Goal: Task Accomplishment & Management: Complete application form

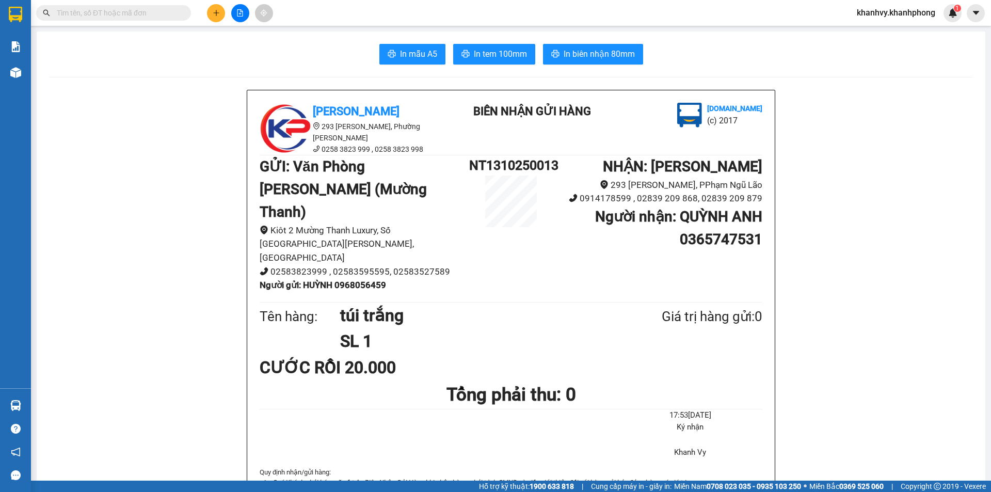
click at [213, 12] on icon "plus" at bounding box center [216, 12] width 7 height 7
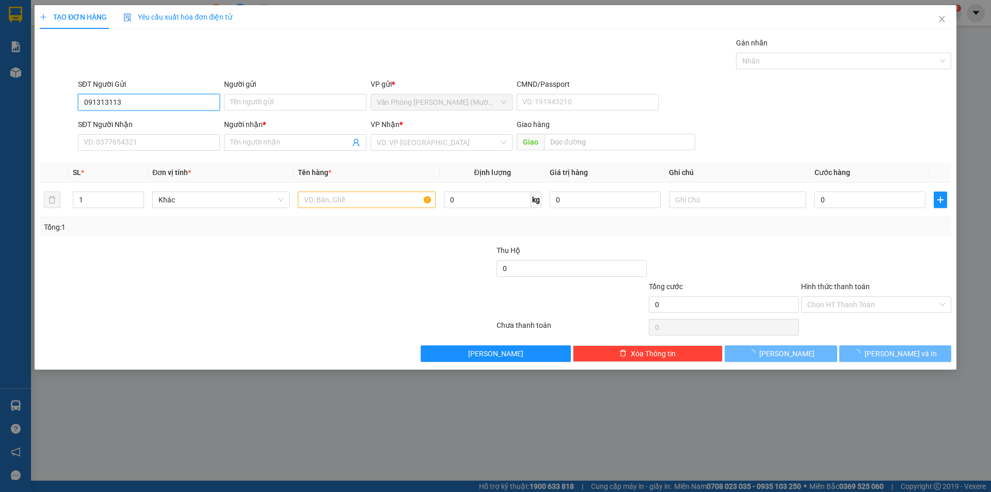
type input "0913131134"
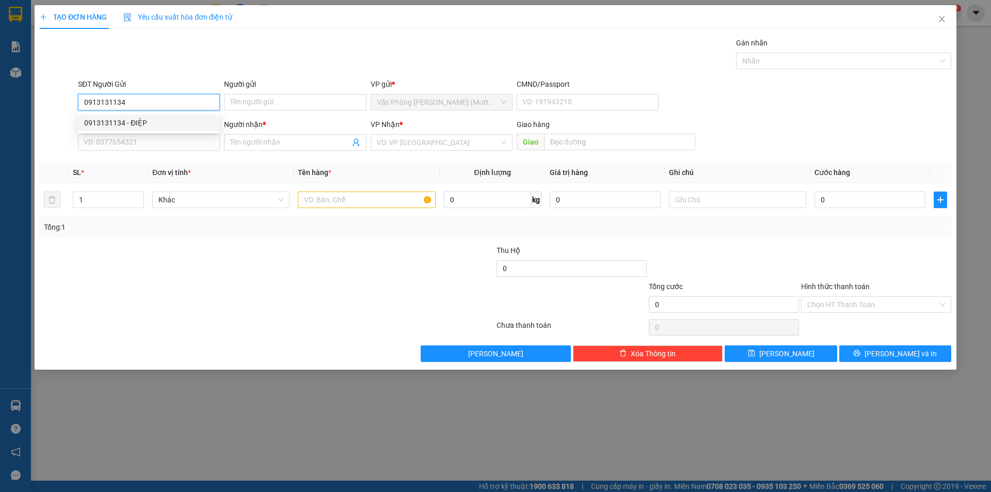
click at [169, 119] on div "0913131134 - ĐIỆP" at bounding box center [149, 122] width 130 height 11
type input "ĐIỆP"
type input "0913131134"
click at [163, 145] on input "SĐT Người Nhận" at bounding box center [149, 142] width 142 height 17
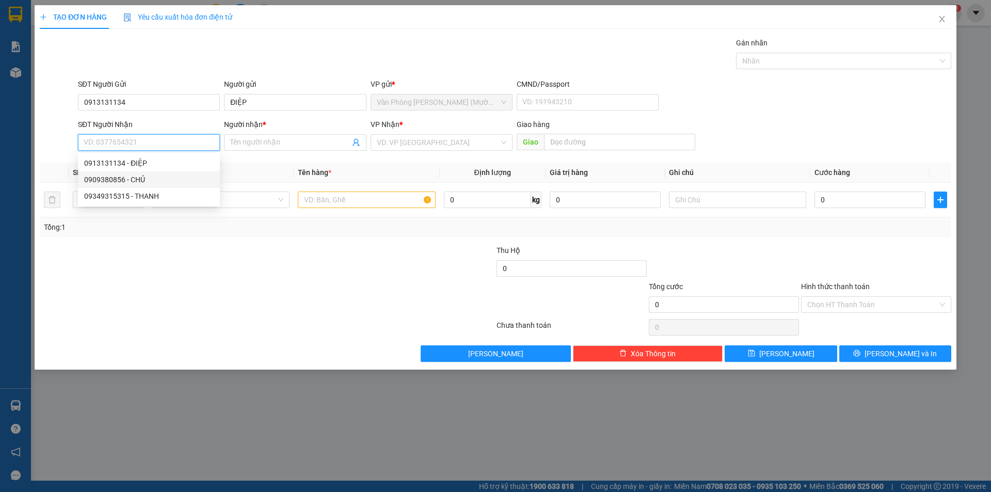
click at [131, 183] on div "0909380856 - CHỦ" at bounding box center [149, 179] width 130 height 11
type input "0909380856"
type input "CHỦ"
click at [362, 201] on input "text" at bounding box center [366, 199] width 137 height 17
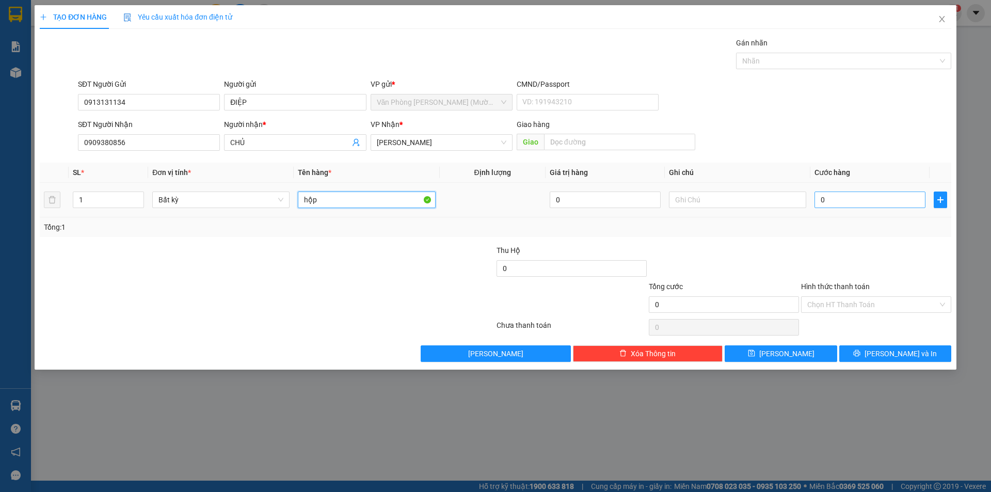
type input "hộp"
click at [857, 193] on input "0" at bounding box center [870, 199] width 111 height 17
type input "3"
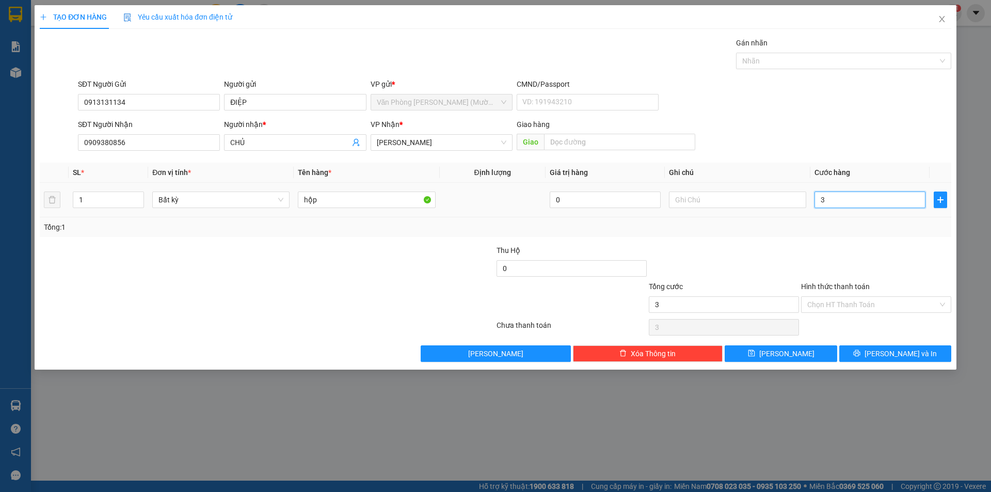
type input "30"
type input "30.000"
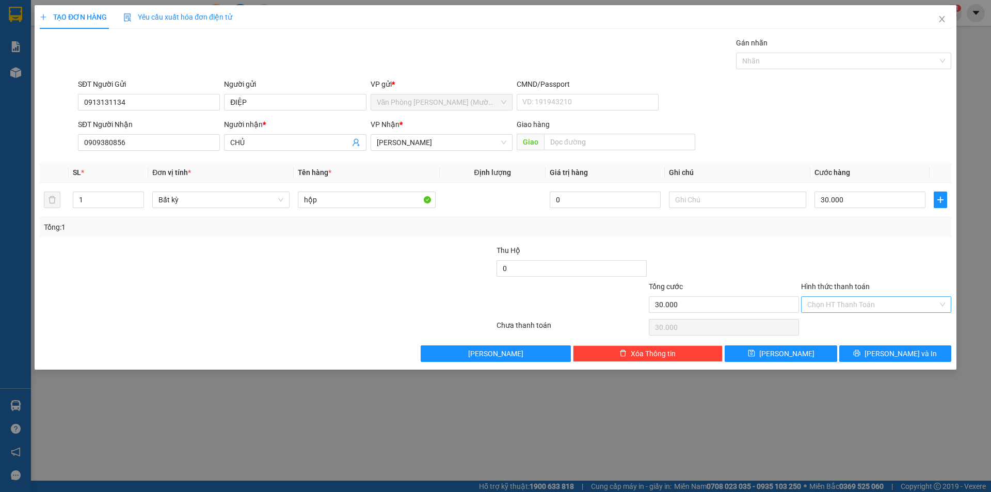
click at [862, 236] on div "Tổng: 1" at bounding box center [496, 227] width 912 height 20
click at [890, 297] on input "Hình thức thanh toán" at bounding box center [872, 304] width 131 height 15
click at [881, 325] on div "Tại văn phòng" at bounding box center [876, 325] width 138 height 11
type input "0"
click at [860, 354] on icon "printer" at bounding box center [857, 353] width 7 height 7
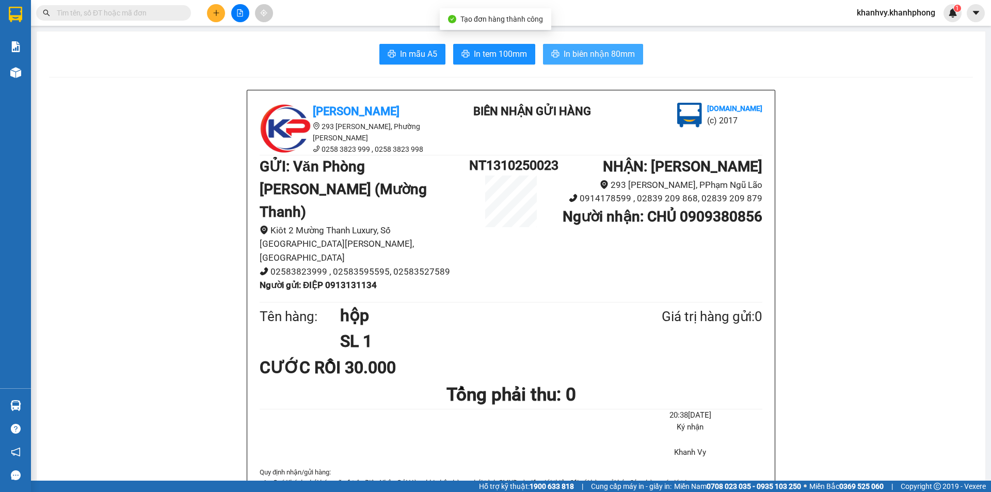
click at [579, 53] on span "In biên nhận 80mm" at bounding box center [599, 53] width 71 height 13
click at [422, 51] on span "In mẫu A5" at bounding box center [418, 53] width 37 height 13
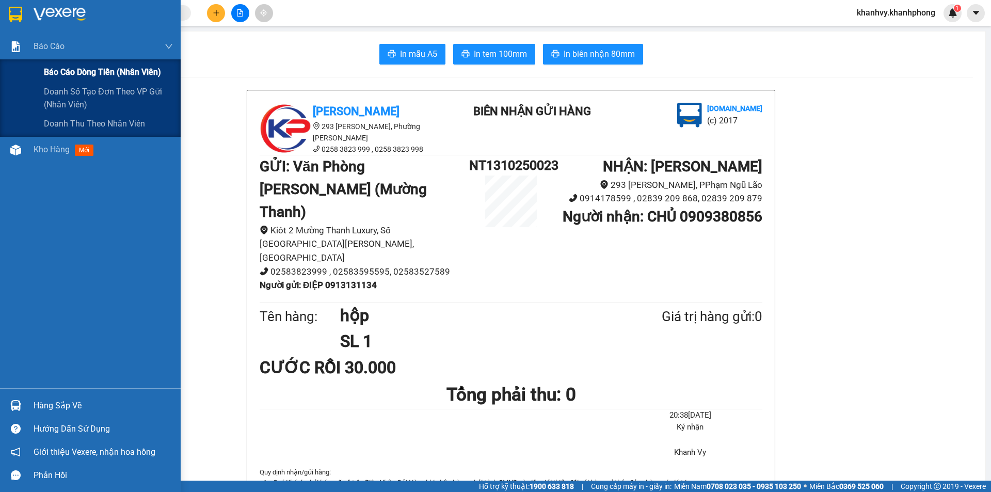
click at [75, 73] on span "Báo cáo dòng tiền (nhân viên)" at bounding box center [102, 72] width 117 height 13
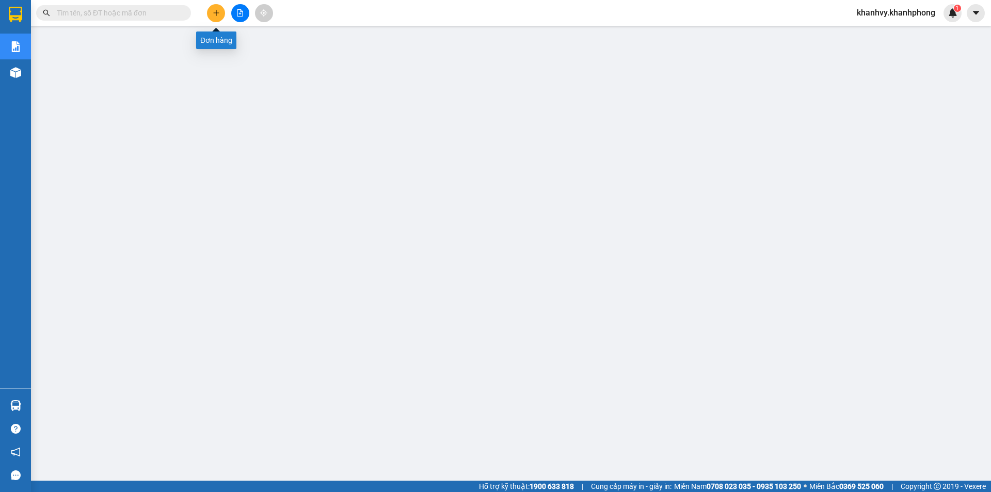
click at [221, 14] on button at bounding box center [216, 13] width 18 height 18
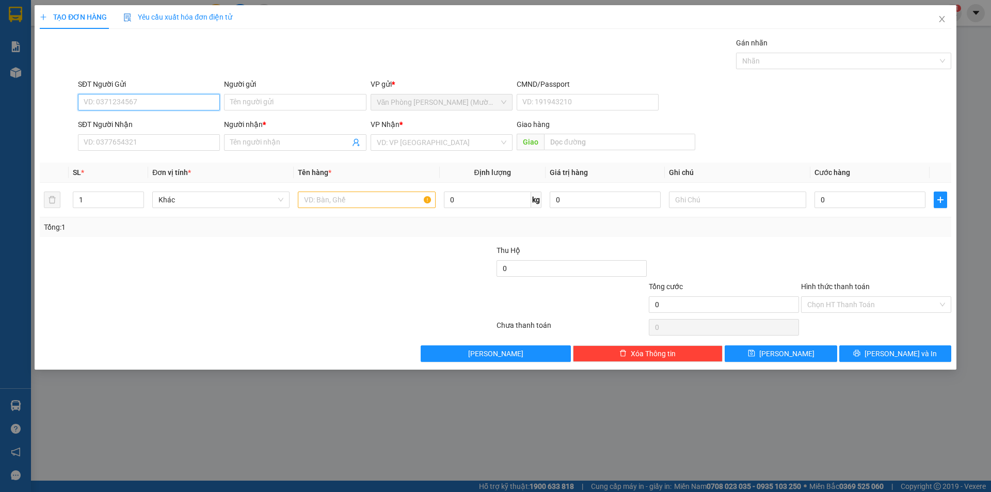
click at [124, 102] on input "SĐT Người Gửi" at bounding box center [149, 102] width 142 height 17
type input "0794808929"
click at [136, 123] on div "0794808929 - [GEOGRAPHIC_DATA]" at bounding box center [149, 122] width 130 height 11
type input "ĐỨC"
type input "0794808929"
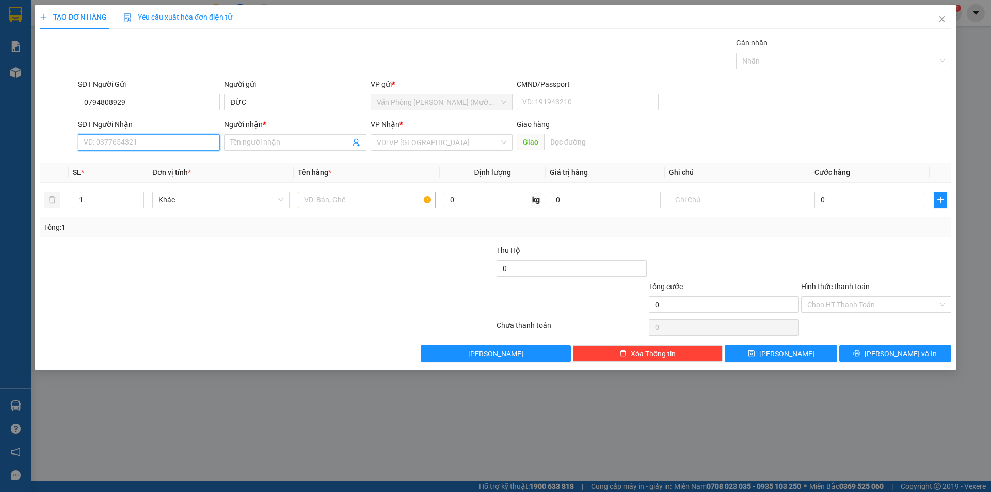
click at [140, 139] on input "SĐT Người Nhận" at bounding box center [149, 142] width 142 height 17
type input "0938223625"
click at [130, 163] on div "0938223625 - TẤN TÀI" at bounding box center [149, 162] width 130 height 11
type input "TẤN TÀI"
type input "0938223625"
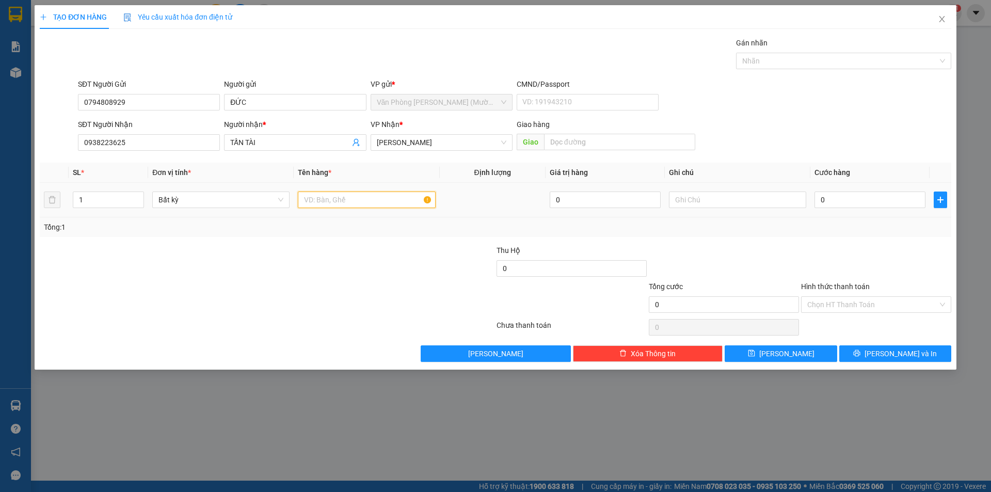
click at [389, 197] on input "text" at bounding box center [366, 199] width 137 height 17
type input "t"
type input "hộp giấy"
click at [874, 207] on input "0" at bounding box center [870, 199] width 111 height 17
type input "3"
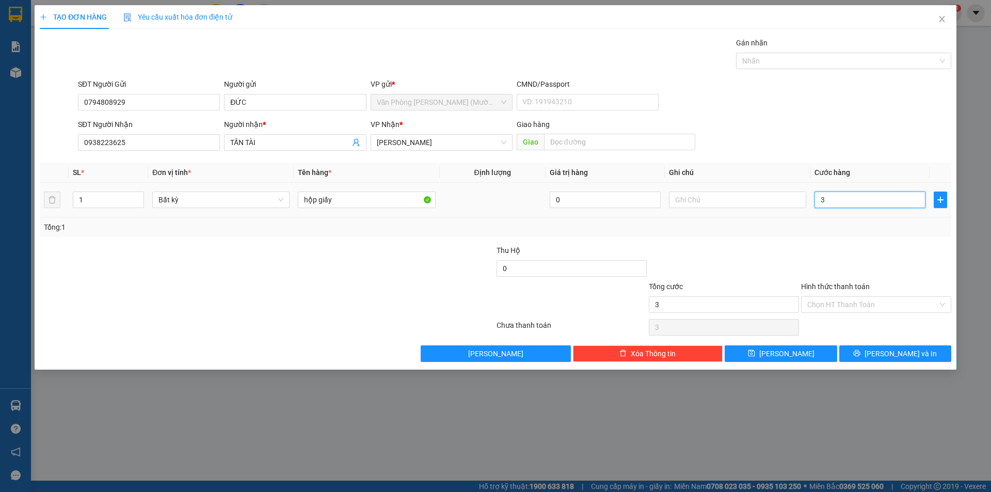
type input "3"
type input "30"
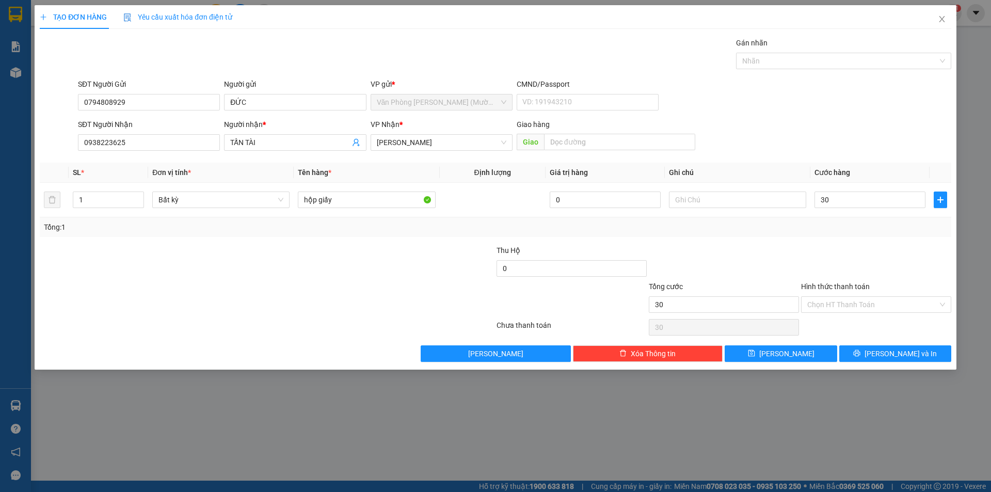
type input "30.000"
click at [864, 252] on div at bounding box center [876, 263] width 152 height 36
click at [866, 305] on input "Hình thức thanh toán" at bounding box center [872, 304] width 131 height 15
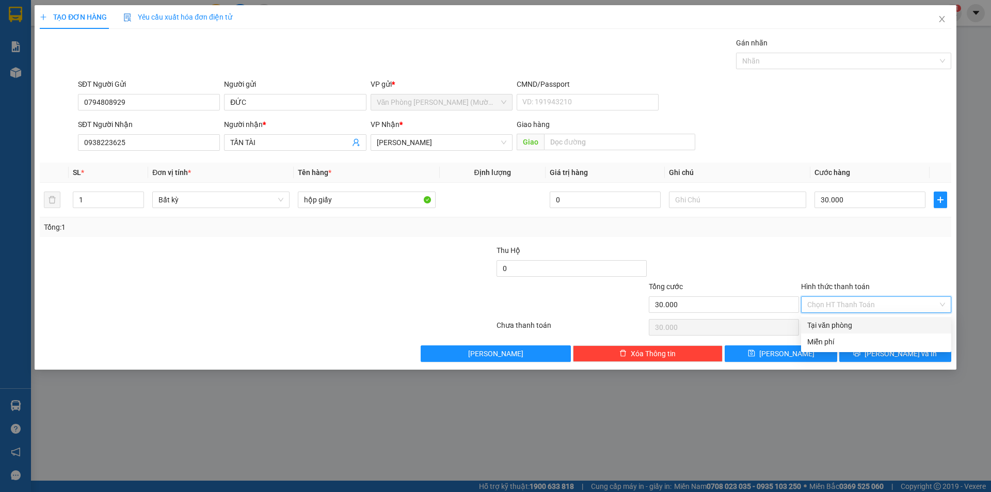
click at [861, 326] on div "Tại văn phòng" at bounding box center [876, 325] width 138 height 11
type input "0"
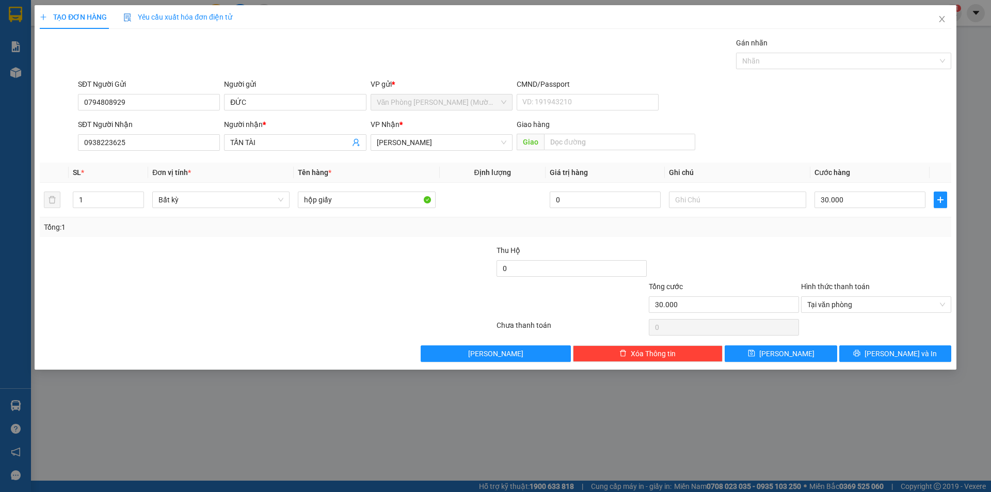
click at [828, 260] on div at bounding box center [876, 263] width 152 height 36
click at [867, 352] on button "[PERSON_NAME] và In" at bounding box center [895, 353] width 112 height 17
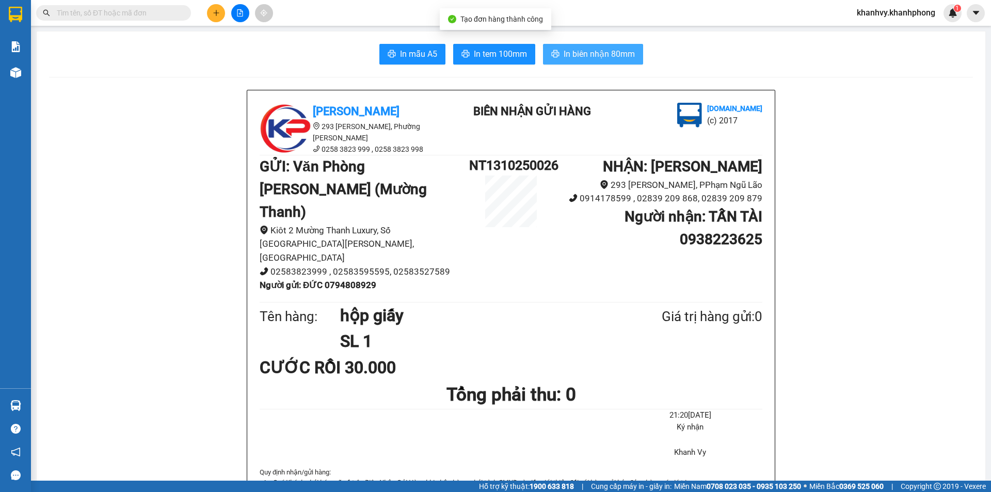
click at [572, 60] on span "In biên nhận 80mm" at bounding box center [599, 53] width 71 height 13
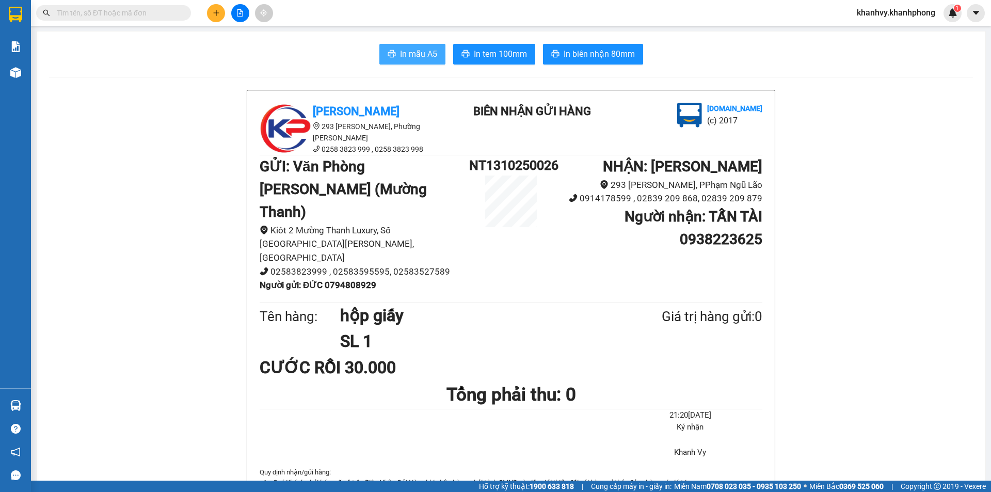
click at [407, 48] on span "In mẫu A5" at bounding box center [418, 53] width 37 height 13
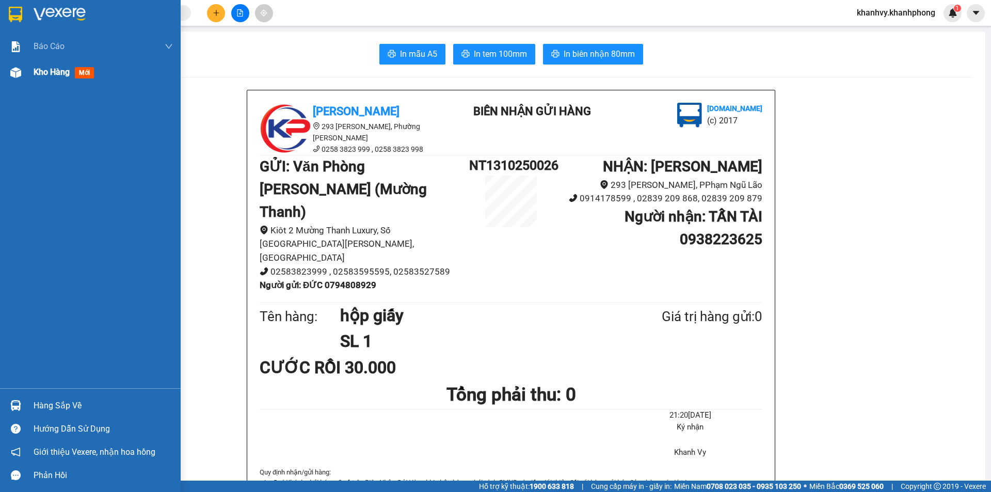
click at [62, 74] on span "Kho hàng" at bounding box center [52, 72] width 36 height 10
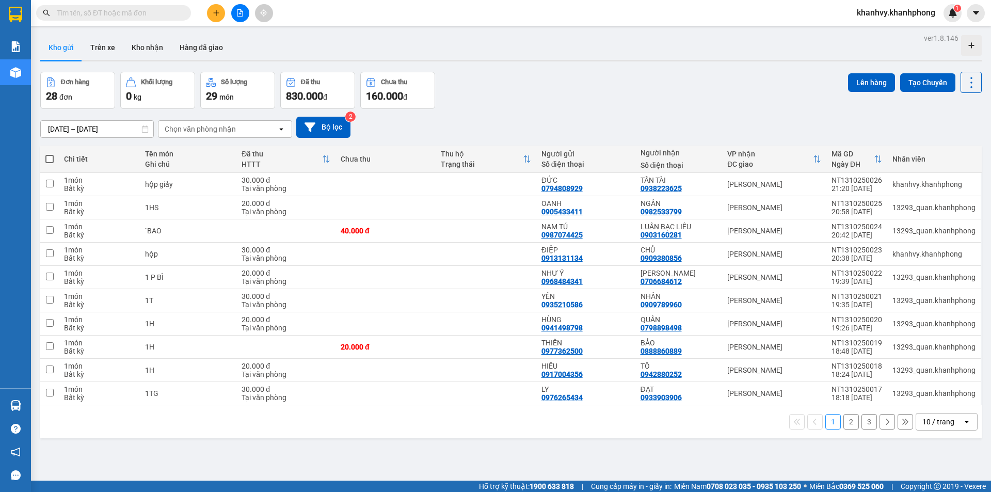
click at [845, 419] on button "2" at bounding box center [850, 421] width 15 height 15
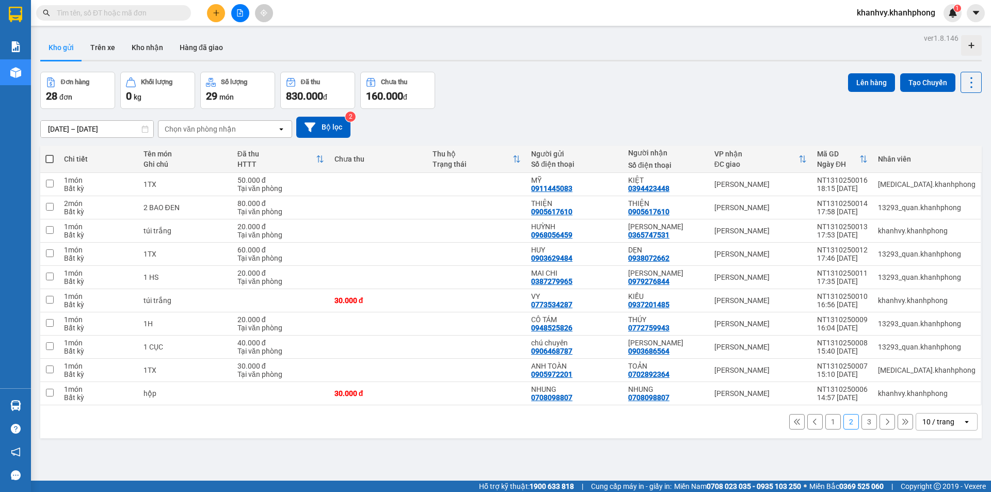
click at [853, 424] on div "1 2 3 10 / trang open" at bounding box center [510, 422] width 933 height 18
click at [861, 422] on button "3" at bounding box center [868, 421] width 15 height 15
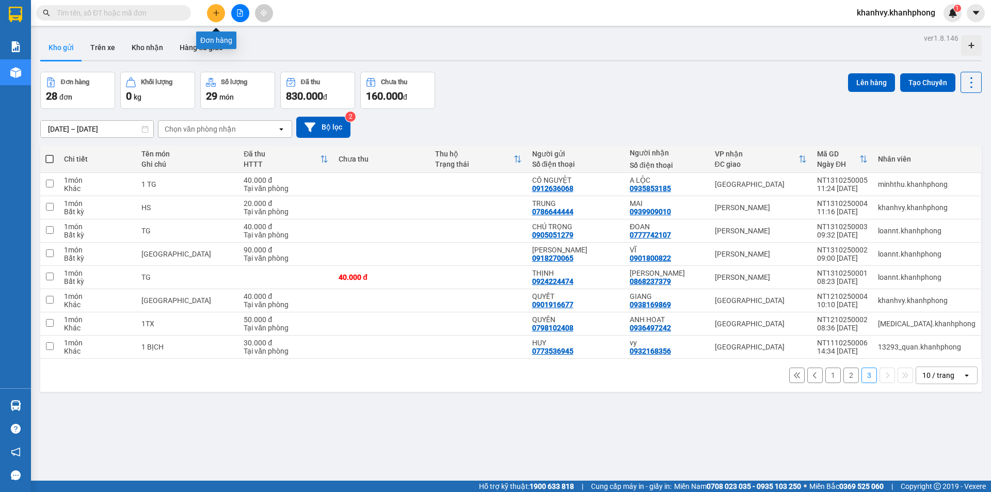
click at [218, 12] on icon "plus" at bounding box center [216, 12] width 7 height 7
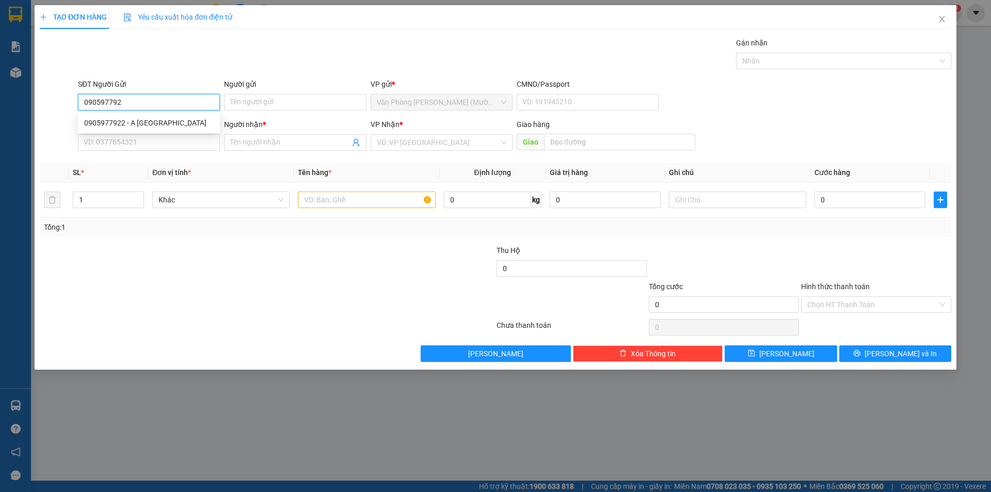
type input "0905977922"
click at [147, 124] on div "0905977922 - A [GEOGRAPHIC_DATA]" at bounding box center [149, 122] width 130 height 11
type input "A [GEOGRAPHIC_DATA]"
type input "0905977922"
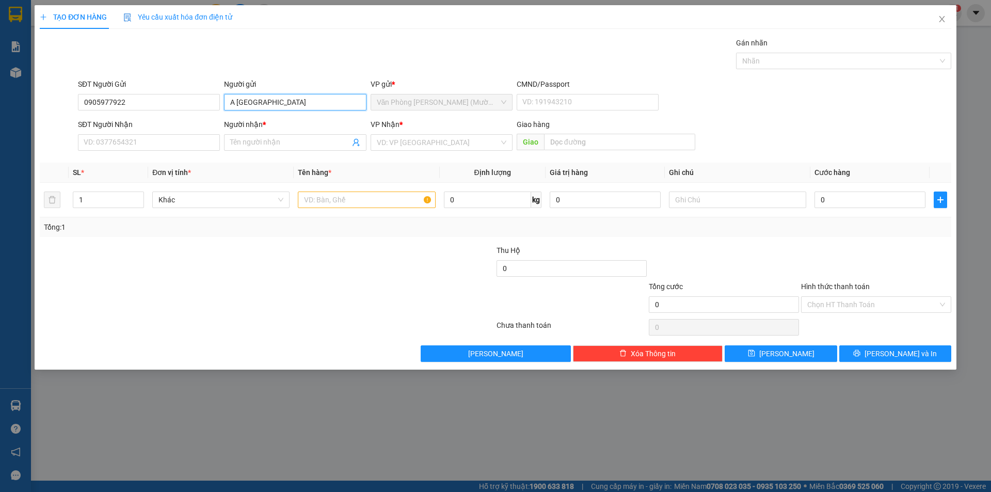
drag, startPoint x: 234, startPoint y: 104, endPoint x: 54, endPoint y: 115, distance: 181.0
click at [95, 125] on form "SĐT Người Gửi 0905977922 0905977922 Người gửi A VIỆT ANH VP gửi * Văn Phòng [PE…" at bounding box center [496, 116] width 912 height 76
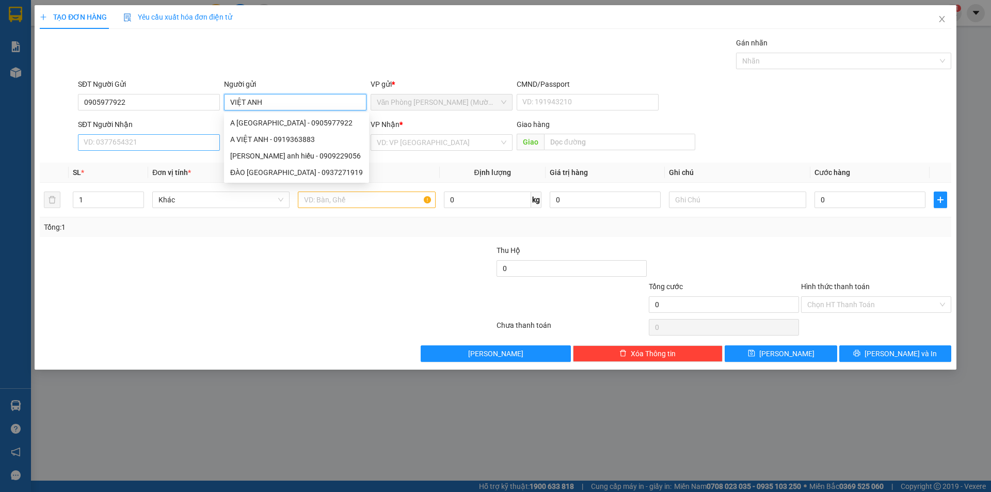
type input "VIỆT ANH"
click at [148, 142] on input "SĐT Người Nhận" at bounding box center [149, 142] width 142 height 17
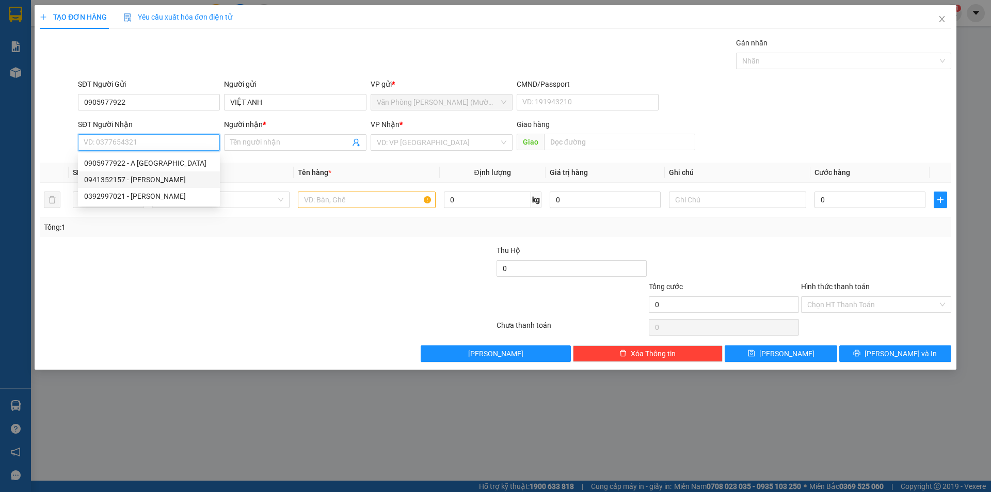
click at [153, 180] on div "0941352157 - [PERSON_NAME]" at bounding box center [149, 179] width 130 height 11
type input "0941352157"
type input "THẢO NGUYÊN"
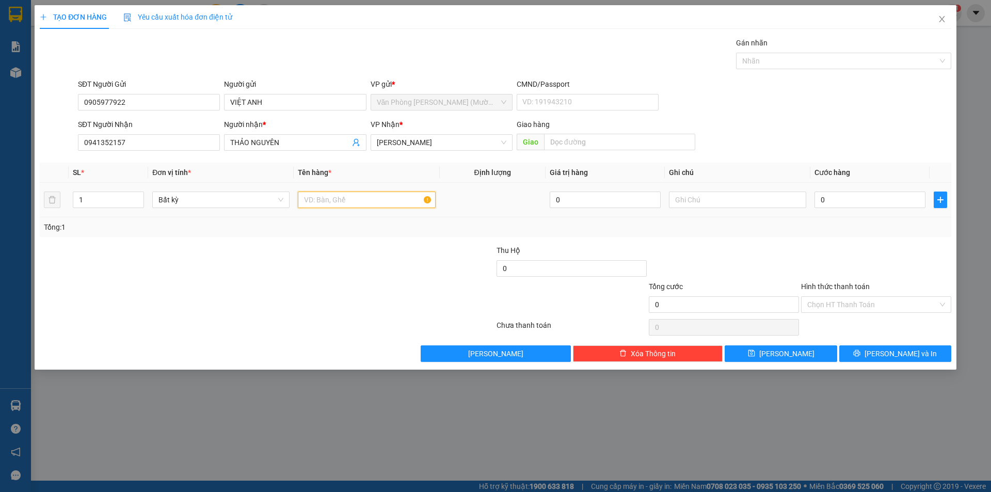
click at [401, 206] on input "text" at bounding box center [366, 199] width 137 height 17
type input "tx"
click at [878, 200] on input "0" at bounding box center [870, 199] width 111 height 17
type input "4"
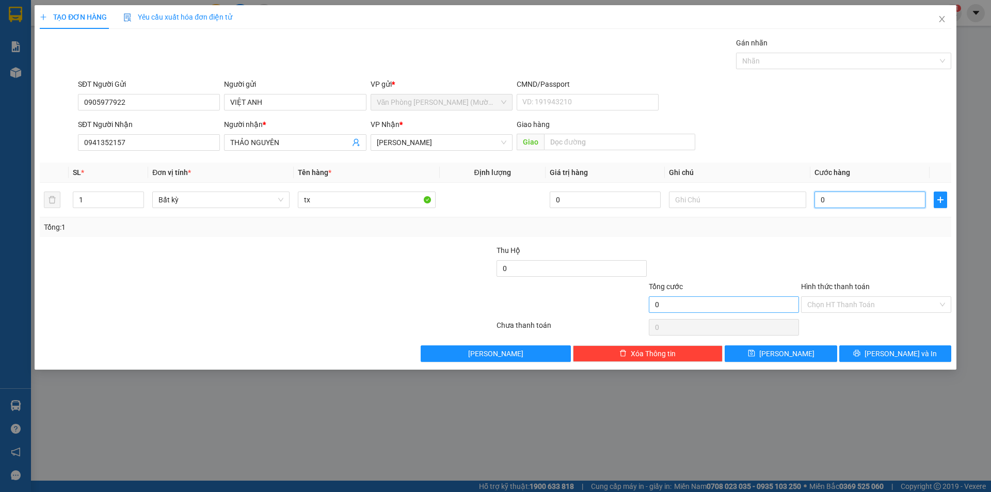
type input "4"
type input "40"
type input "40.000"
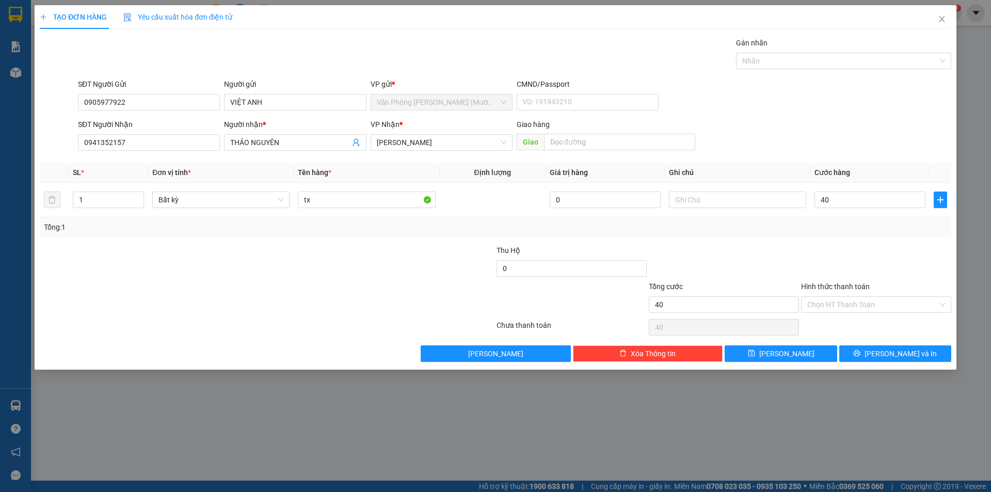
type input "40.000"
click at [854, 264] on div at bounding box center [876, 263] width 152 height 36
click at [871, 199] on input "40.000" at bounding box center [870, 199] width 111 height 17
drag, startPoint x: 876, startPoint y: 234, endPoint x: 861, endPoint y: 301, distance: 69.4
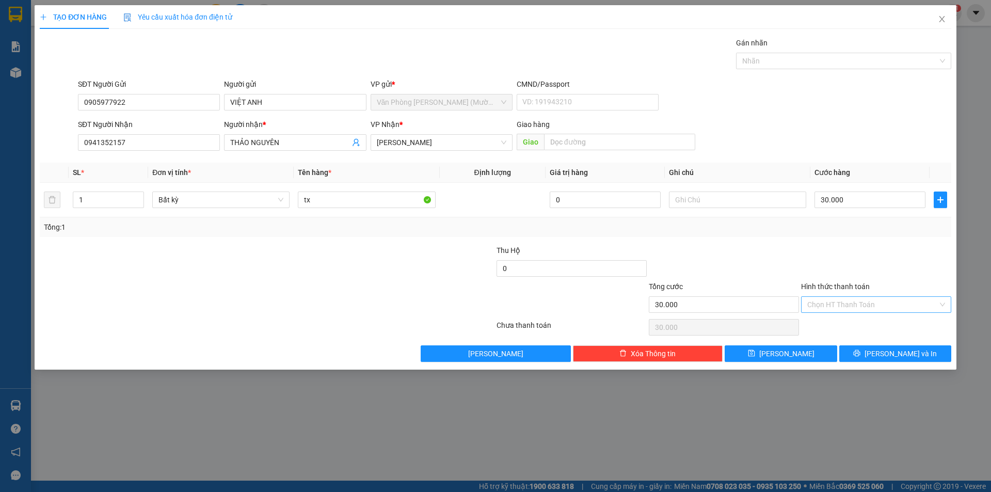
click at [876, 234] on div "Tổng: 1" at bounding box center [496, 227] width 912 height 20
click at [858, 302] on input "Hình thức thanh toán" at bounding box center [872, 304] width 131 height 15
click at [850, 317] on div "Tại văn phòng" at bounding box center [876, 325] width 150 height 17
click at [854, 345] on button "[PERSON_NAME] và In" at bounding box center [895, 353] width 112 height 17
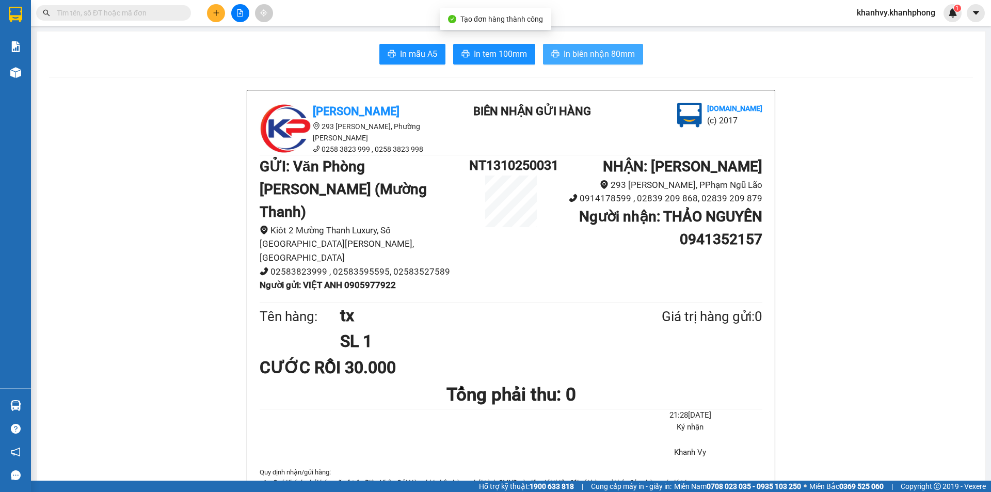
click at [577, 48] on span "In biên nhận 80mm" at bounding box center [599, 53] width 71 height 13
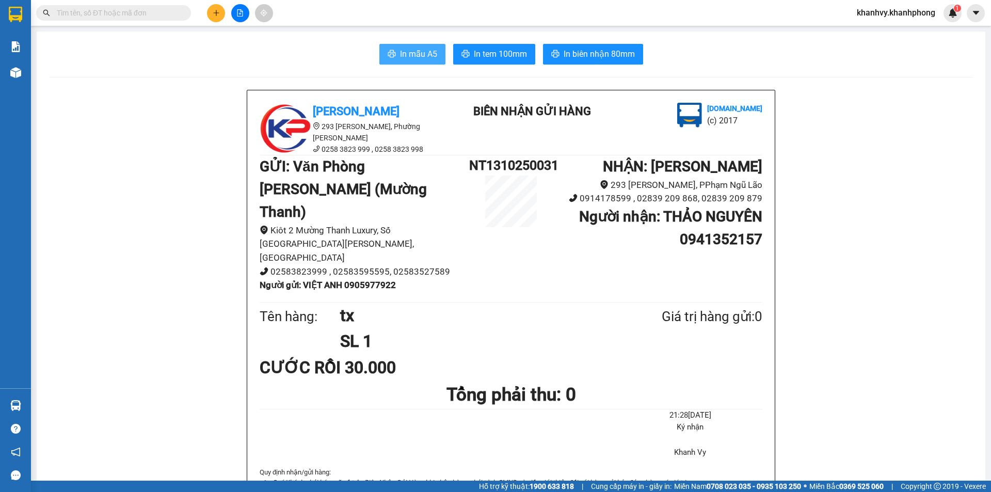
click at [410, 52] on span "In mẫu A5" at bounding box center [418, 53] width 37 height 13
click at [217, 14] on icon "plus" at bounding box center [216, 12] width 7 height 7
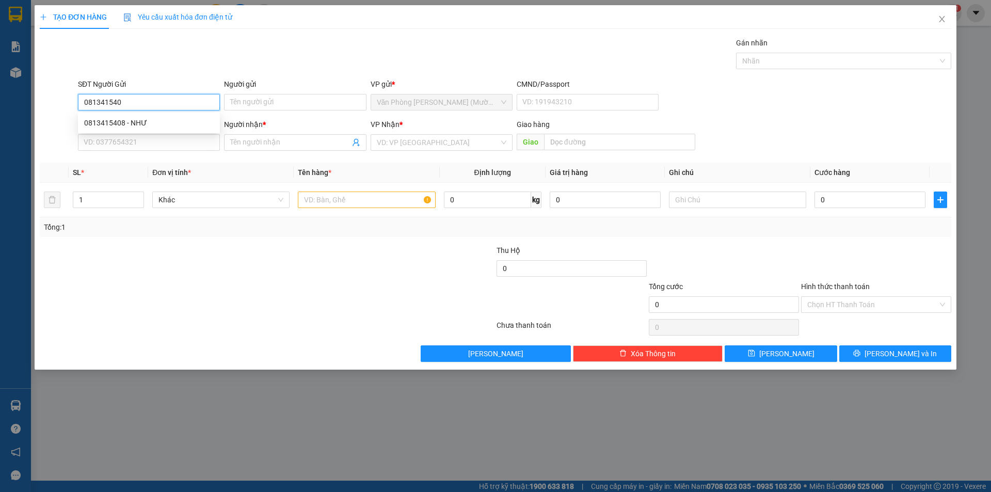
type input "0813415408"
drag, startPoint x: 168, startPoint y: 122, endPoint x: 154, endPoint y: 143, distance: 24.9
click at [168, 123] on div "0813415408 - NHƯ" at bounding box center [149, 122] width 130 height 11
type input "NHƯ"
type input "0813415408"
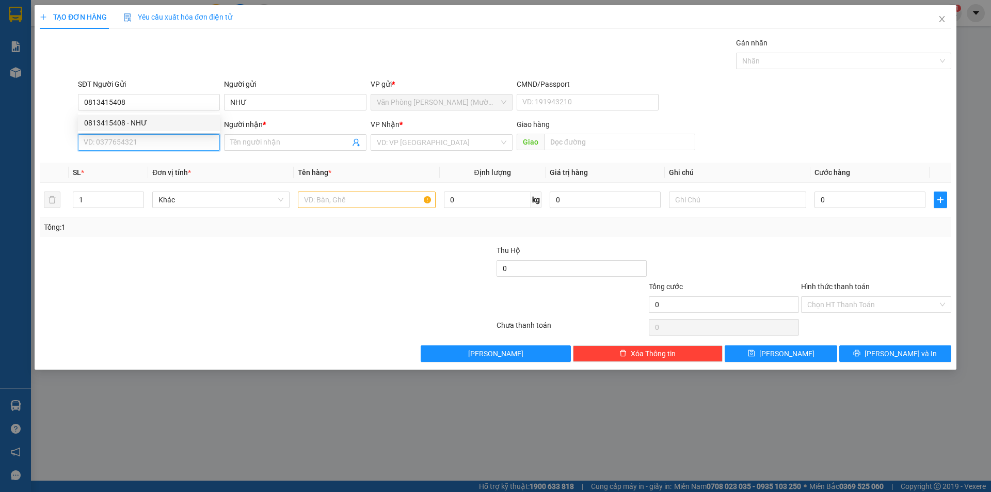
click at [154, 143] on input "SĐT Người Nhận" at bounding box center [149, 142] width 142 height 17
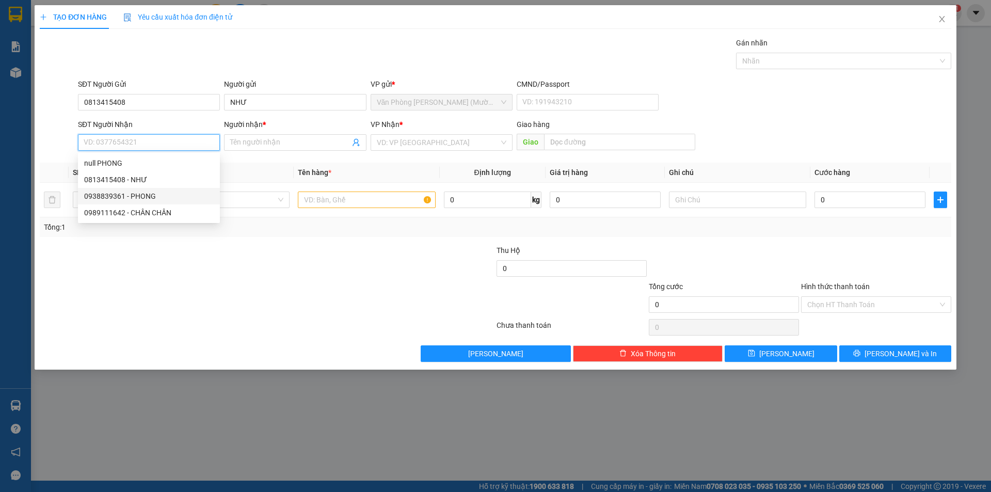
drag, startPoint x: 143, startPoint y: 194, endPoint x: 244, endPoint y: 168, distance: 103.8
click at [143, 194] on div "0938839361 - PHONG" at bounding box center [149, 195] width 130 height 11
type input "0938839361"
type input "PHONG"
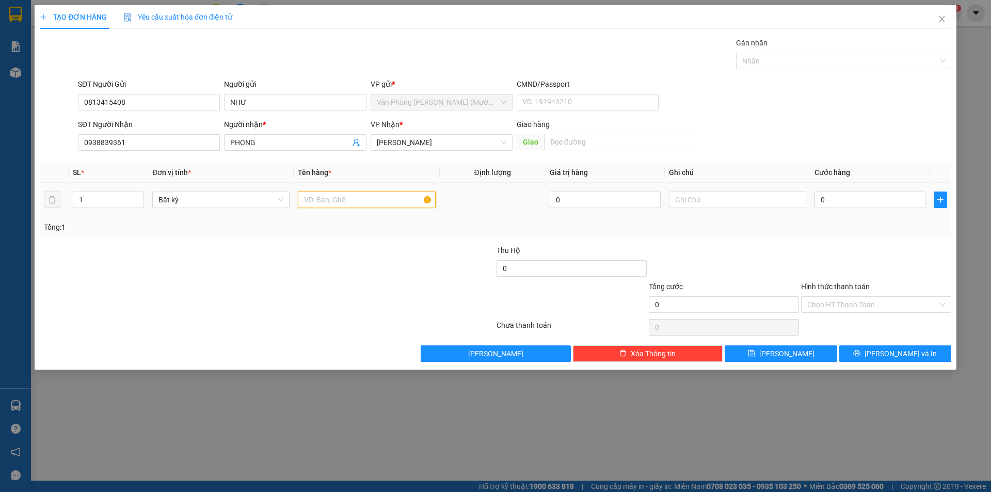
click at [369, 197] on input "text" at bounding box center [366, 199] width 137 height 17
type input "hs"
type input "3"
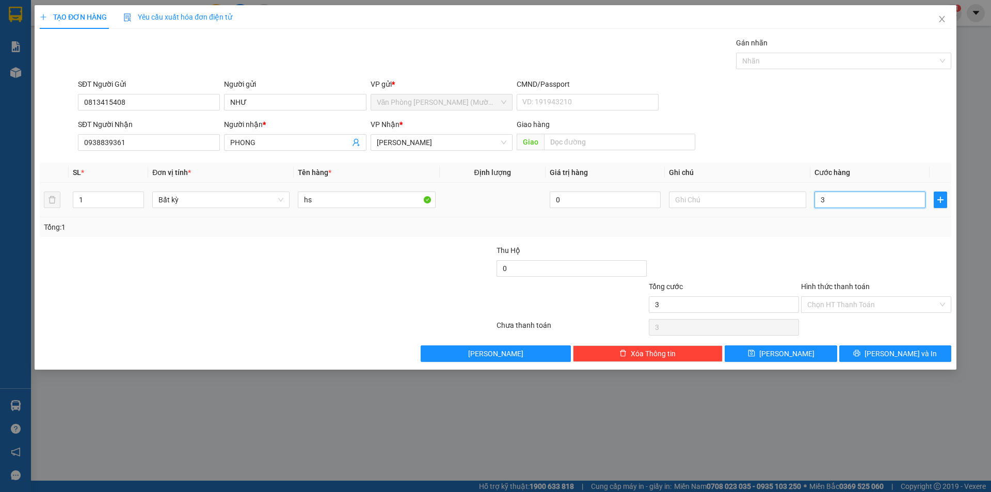
type input "30"
type input "30.000"
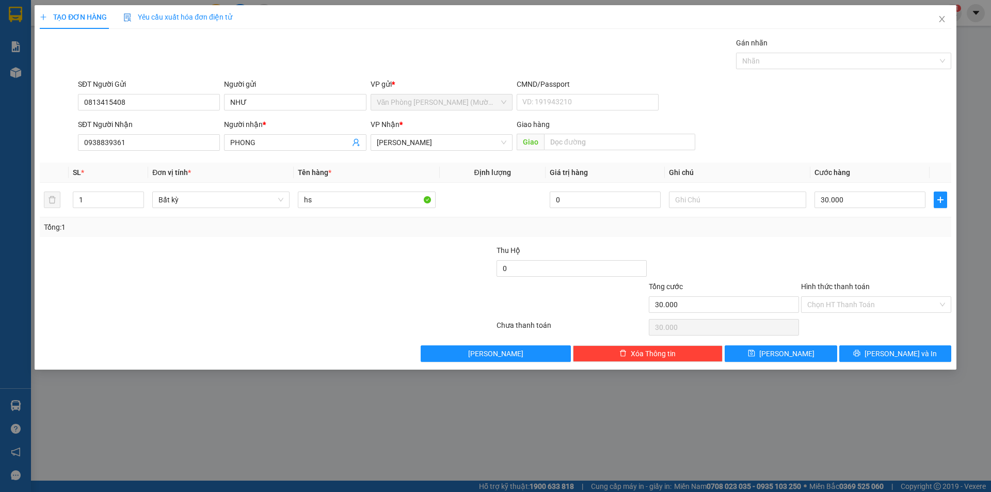
click at [824, 252] on div at bounding box center [876, 263] width 152 height 36
drag, startPoint x: 844, startPoint y: 299, endPoint x: 844, endPoint y: 314, distance: 15.5
click at [844, 300] on input "Hình thức thanh toán" at bounding box center [872, 304] width 131 height 15
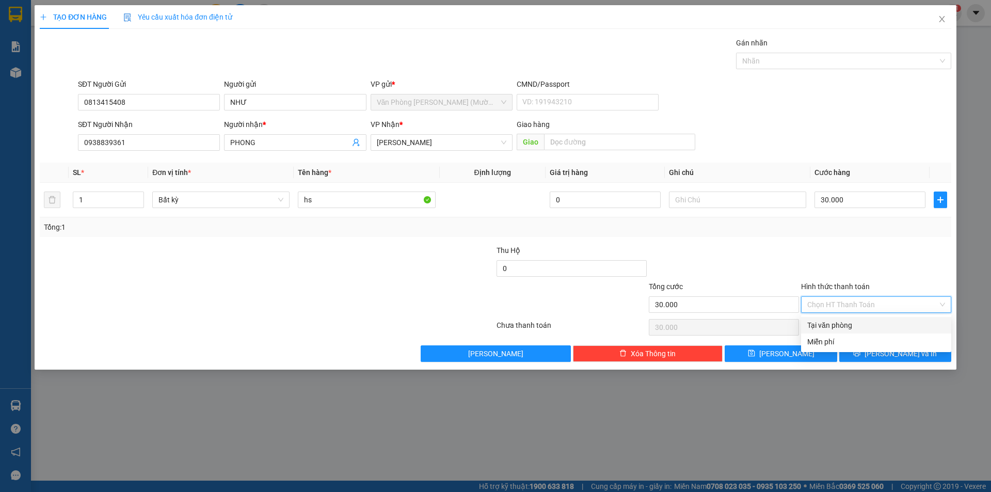
click at [812, 273] on div at bounding box center [876, 263] width 152 height 36
click at [831, 304] on input "Hình thức thanh toán" at bounding box center [872, 304] width 131 height 15
click at [832, 325] on div "Tại văn phòng" at bounding box center [876, 325] width 138 height 11
type input "0"
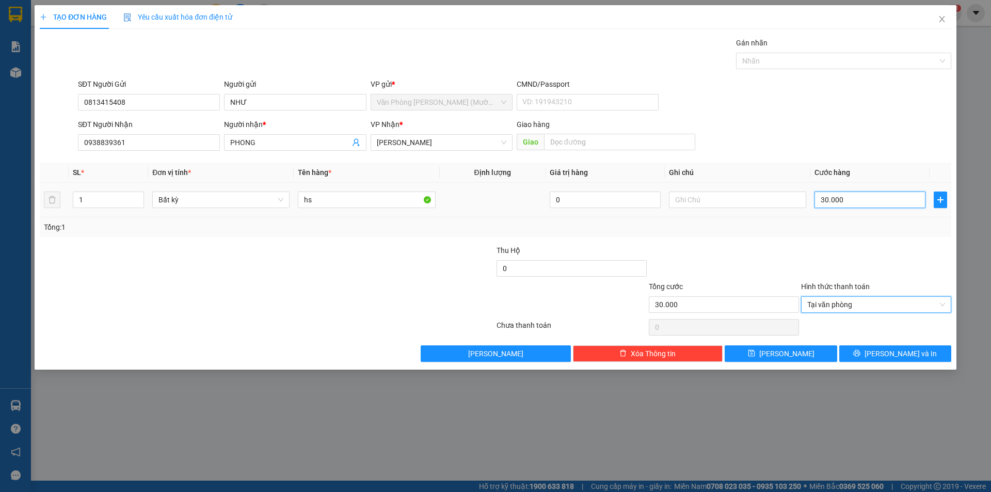
click at [855, 201] on input "30.000" at bounding box center [870, 199] width 111 height 17
type input "2"
type input "20"
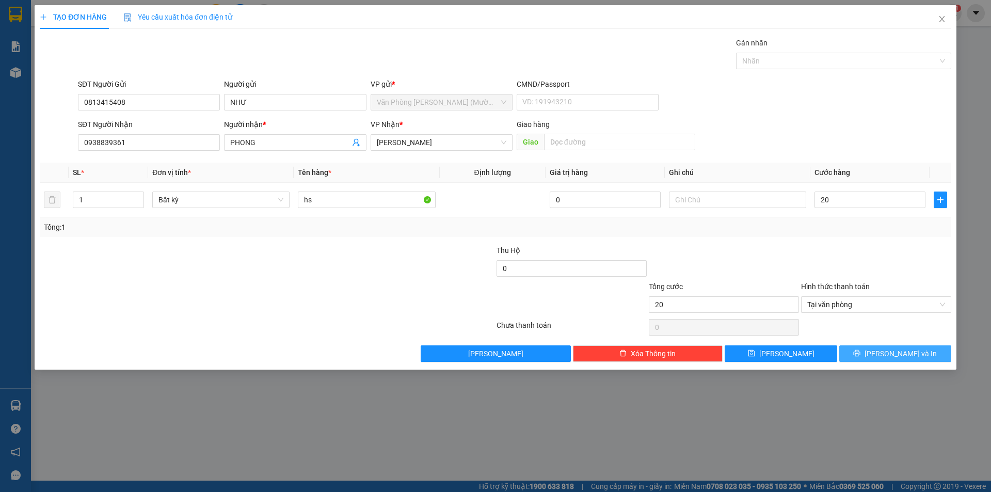
type input "20.000"
click at [872, 351] on button "[PERSON_NAME] và In" at bounding box center [895, 353] width 112 height 17
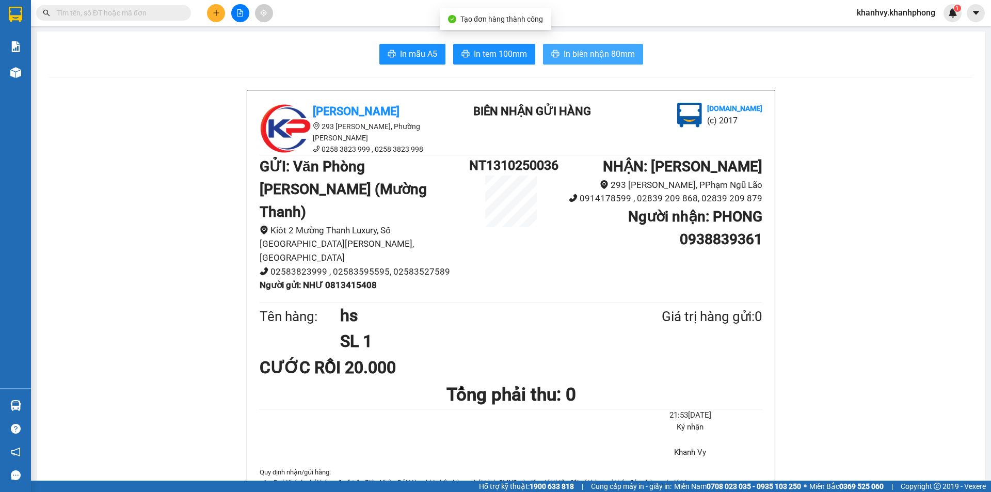
click at [565, 52] on span "In biên nhận 80mm" at bounding box center [599, 53] width 71 height 13
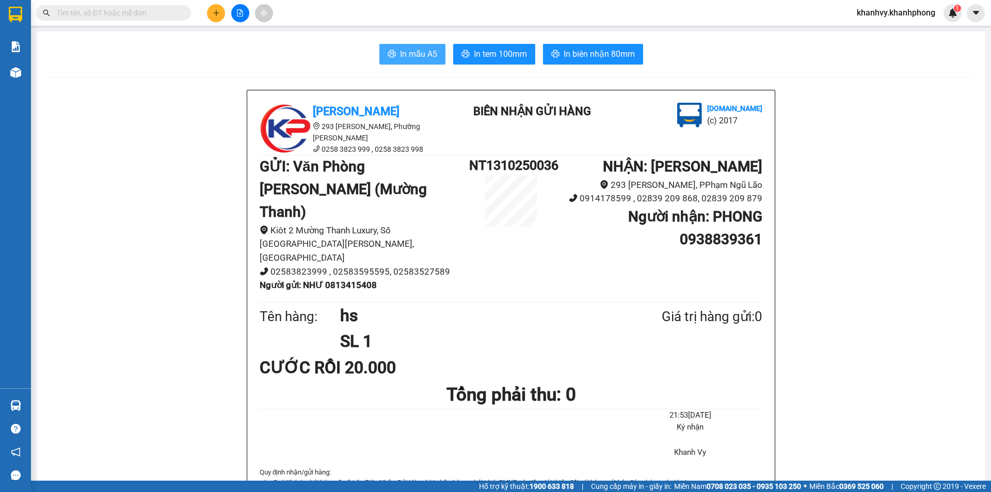
click at [411, 50] on span "In mẫu A5" at bounding box center [418, 53] width 37 height 13
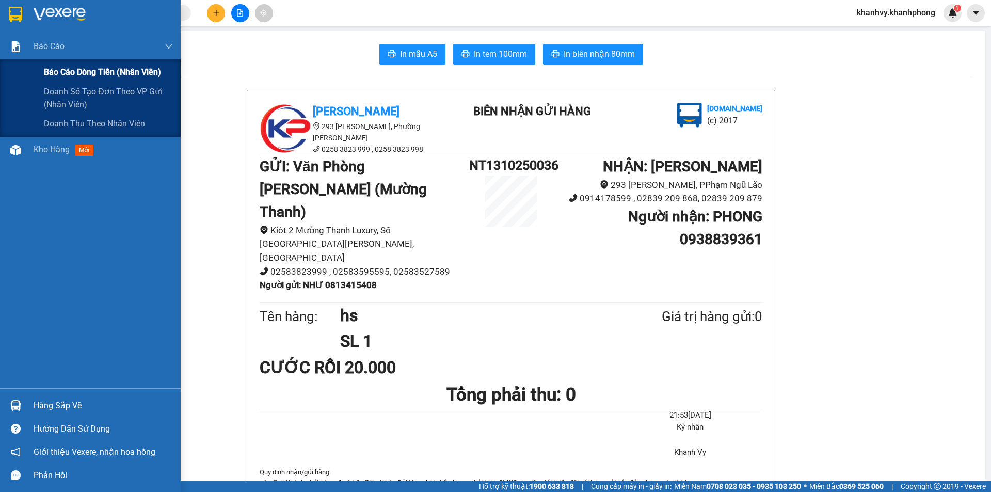
click at [69, 71] on span "Báo cáo dòng tiền (nhân viên)" at bounding box center [102, 72] width 117 height 13
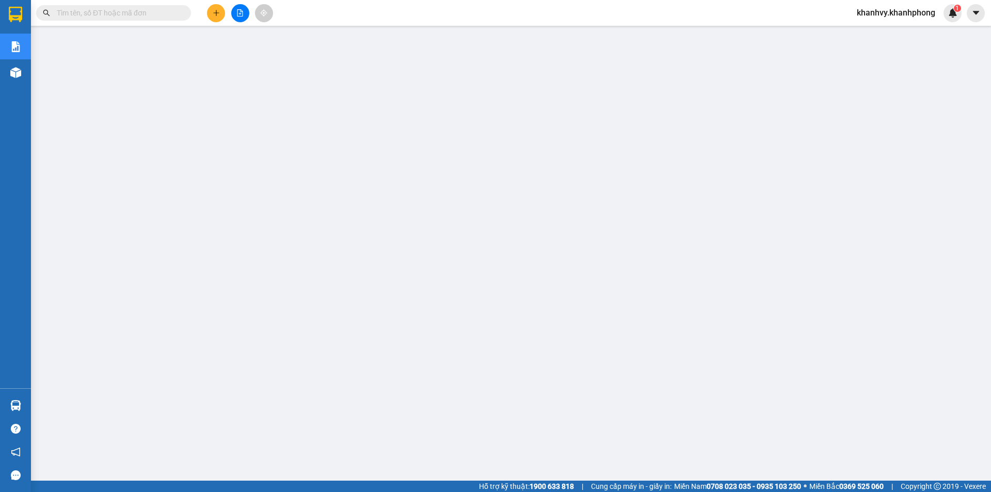
click at [219, 9] on button at bounding box center [216, 13] width 18 height 18
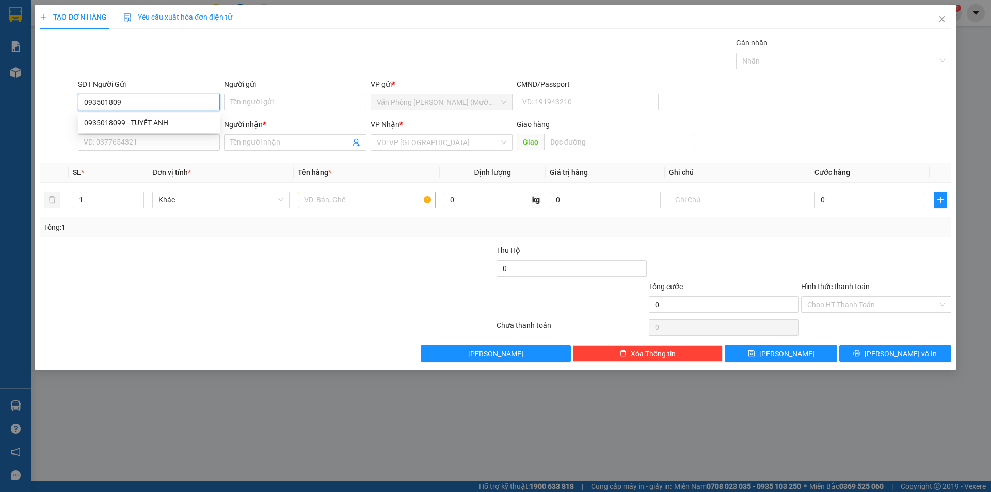
type input "0935018099"
click at [155, 119] on div "0935018099 - TUYẾT ANH" at bounding box center [149, 122] width 130 height 11
type input "TUYẾT ANH"
type input "0935018099"
click at [146, 142] on input "SĐT Người Nhận" at bounding box center [149, 142] width 142 height 17
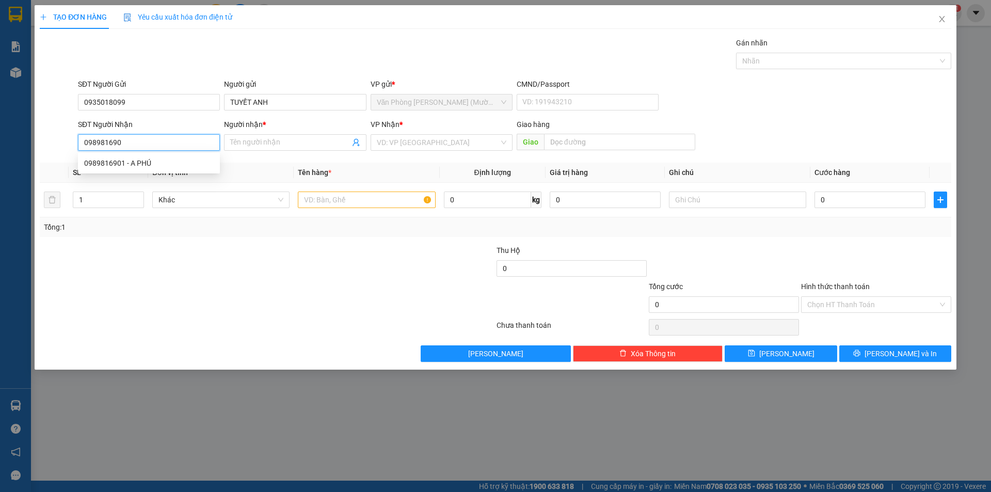
type input "0989816901"
click at [155, 165] on div "0989816901 - A PHÚ" at bounding box center [149, 162] width 130 height 11
type input "A PHÚ"
type input "0989816901"
click at [398, 200] on input "text" at bounding box center [366, 199] width 137 height 17
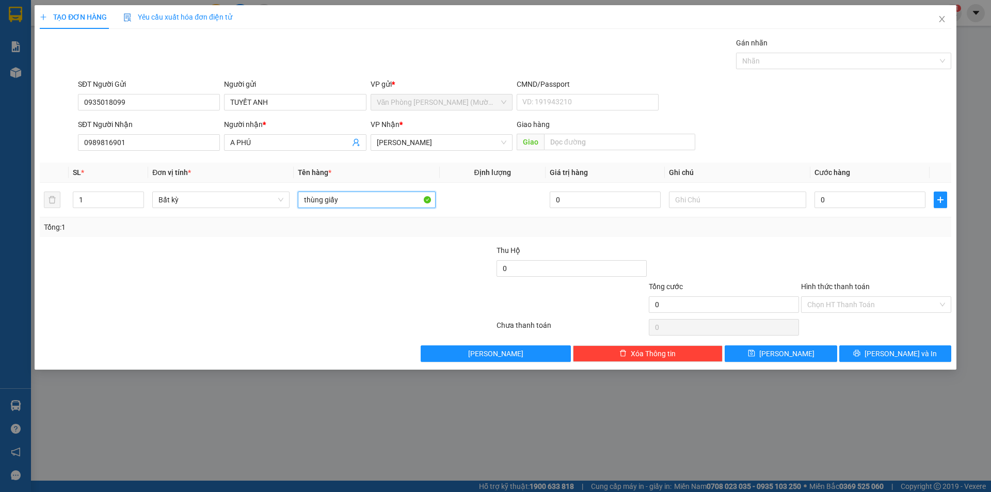
type input "thùng giấy"
click at [852, 203] on input "0" at bounding box center [870, 199] width 111 height 17
type input "3"
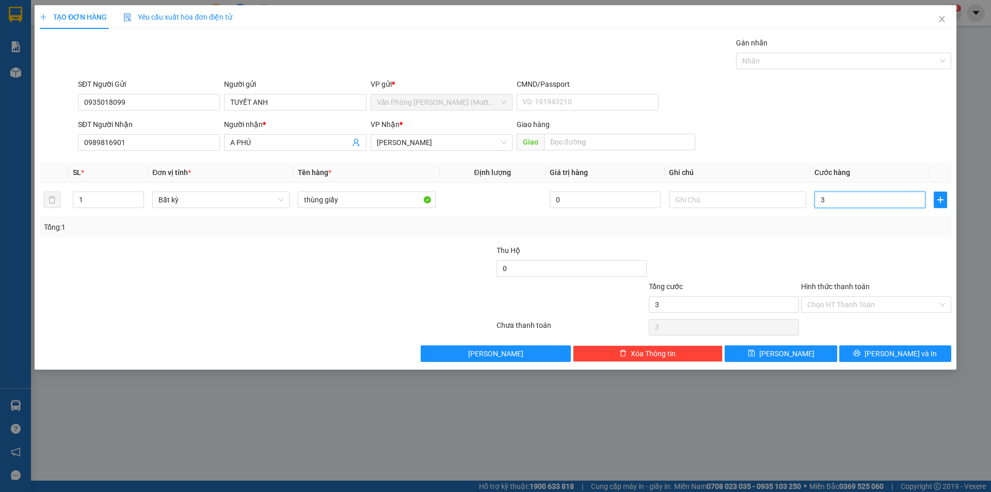
type input "30"
type input "30.000"
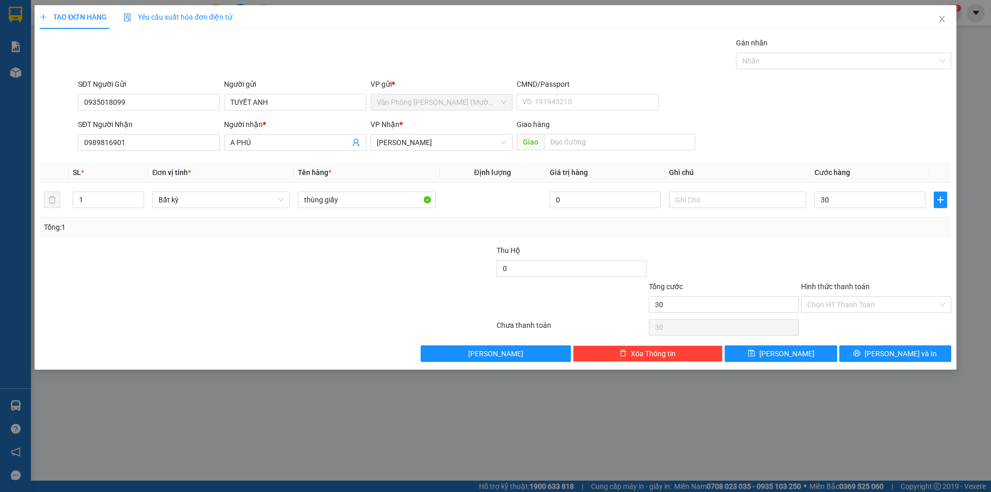
type input "30.000"
click at [908, 270] on div at bounding box center [876, 263] width 152 height 36
click at [879, 288] on div "Hình thức thanh toán" at bounding box center [876, 288] width 150 height 15
drag, startPoint x: 884, startPoint y: 296, endPoint x: 885, endPoint y: 309, distance: 12.9
click at [884, 298] on input "Hình thức thanh toán" at bounding box center [872, 304] width 131 height 15
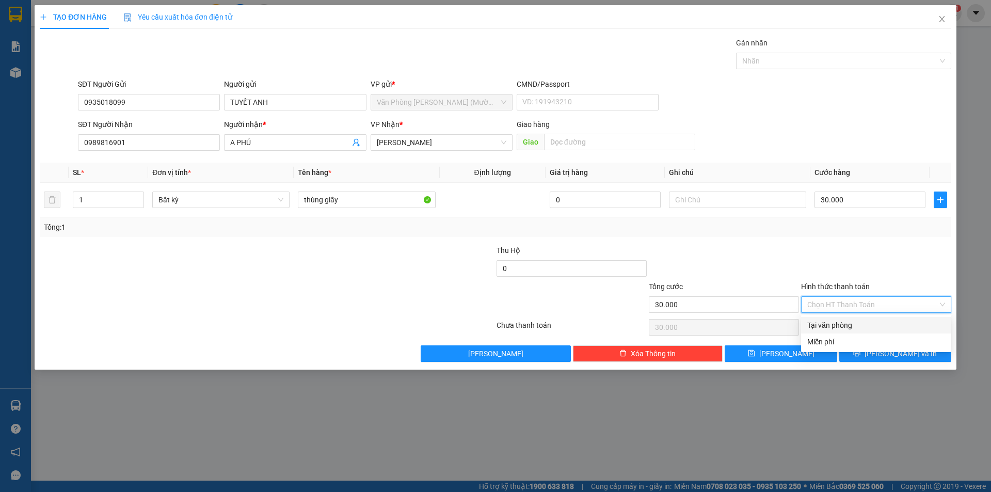
click at [883, 320] on div "Tại văn phòng" at bounding box center [876, 325] width 138 height 11
click at [860, 350] on icon "printer" at bounding box center [857, 353] width 7 height 7
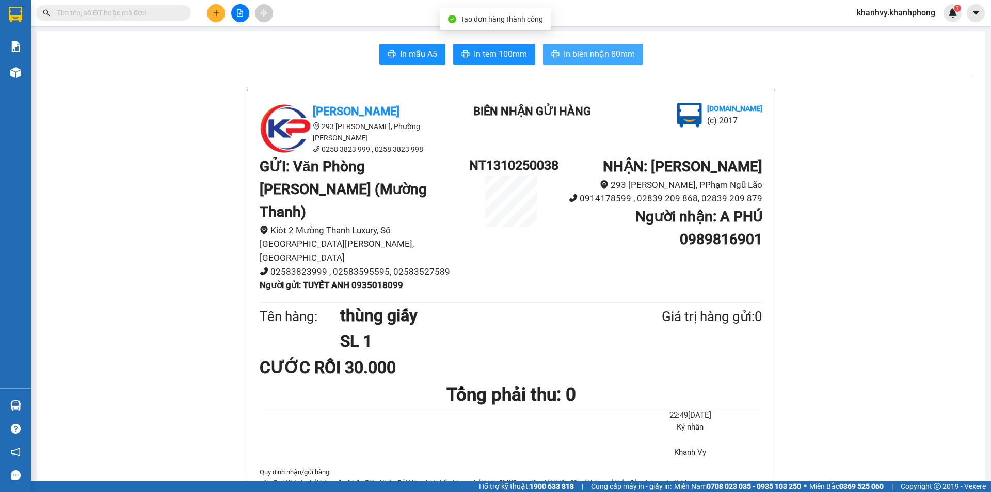
click at [615, 48] on span "In biên nhận 80mm" at bounding box center [599, 53] width 71 height 13
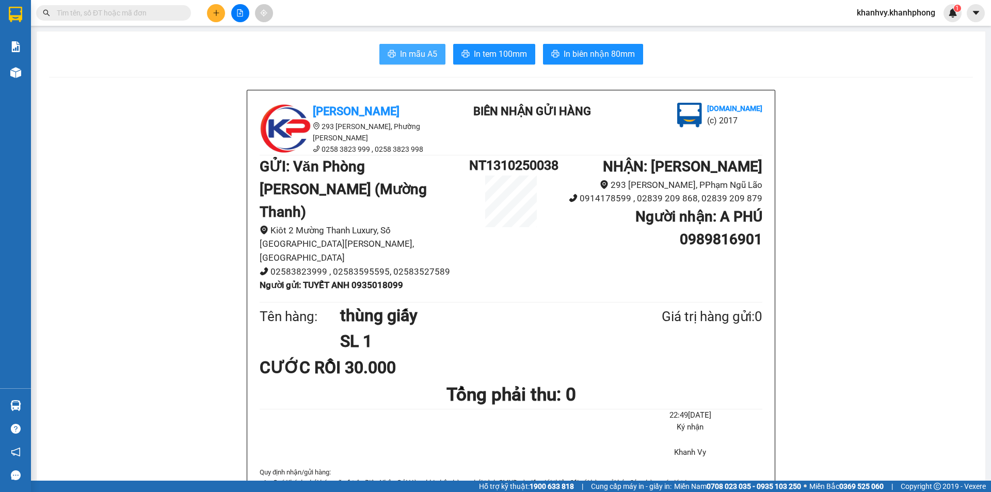
click at [433, 44] on button "In mẫu A5" at bounding box center [412, 54] width 66 height 21
